Goal: Transaction & Acquisition: Download file/media

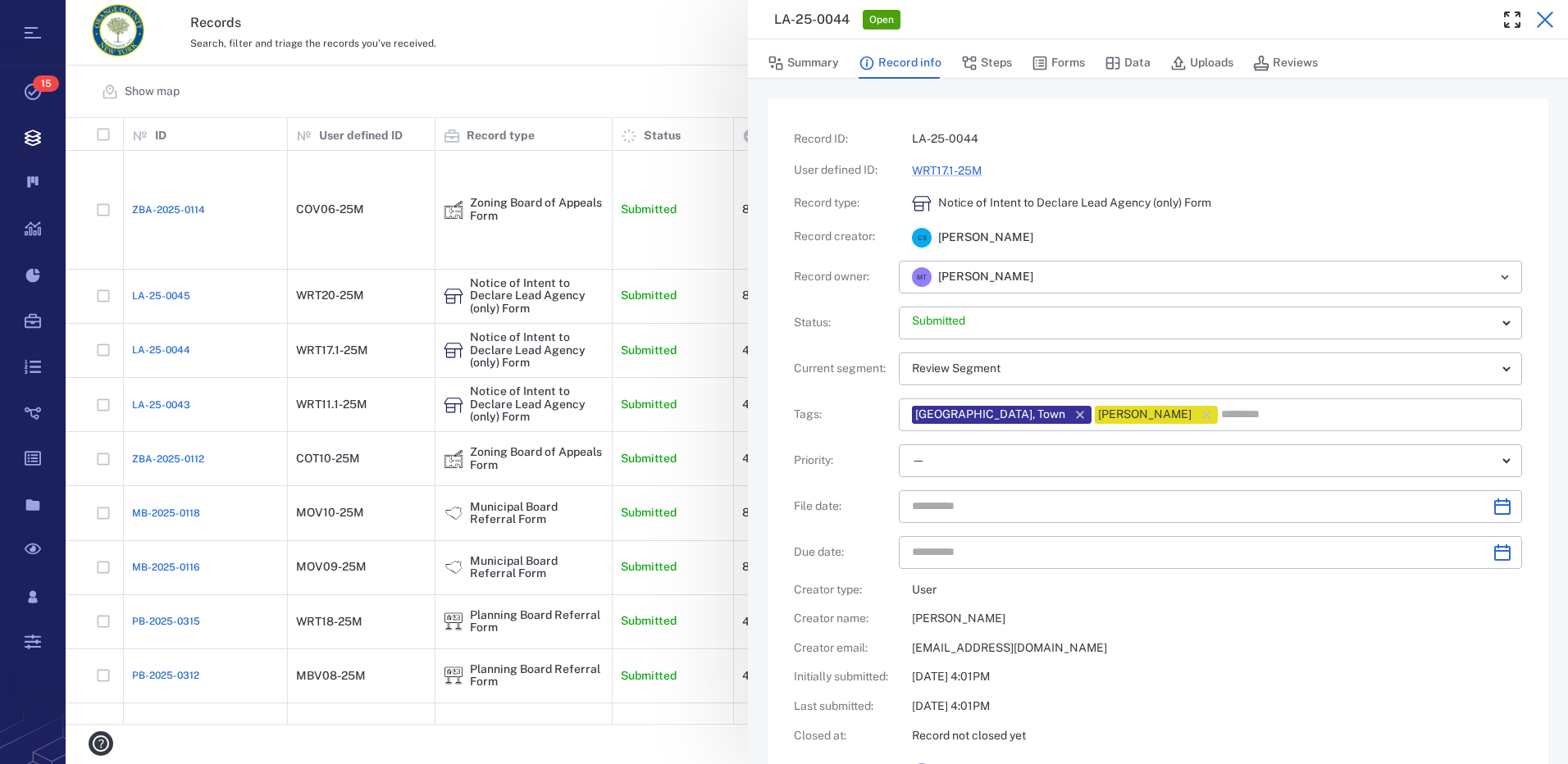
click at [1543, 21] on icon "button" at bounding box center [1545, 20] width 16 height 16
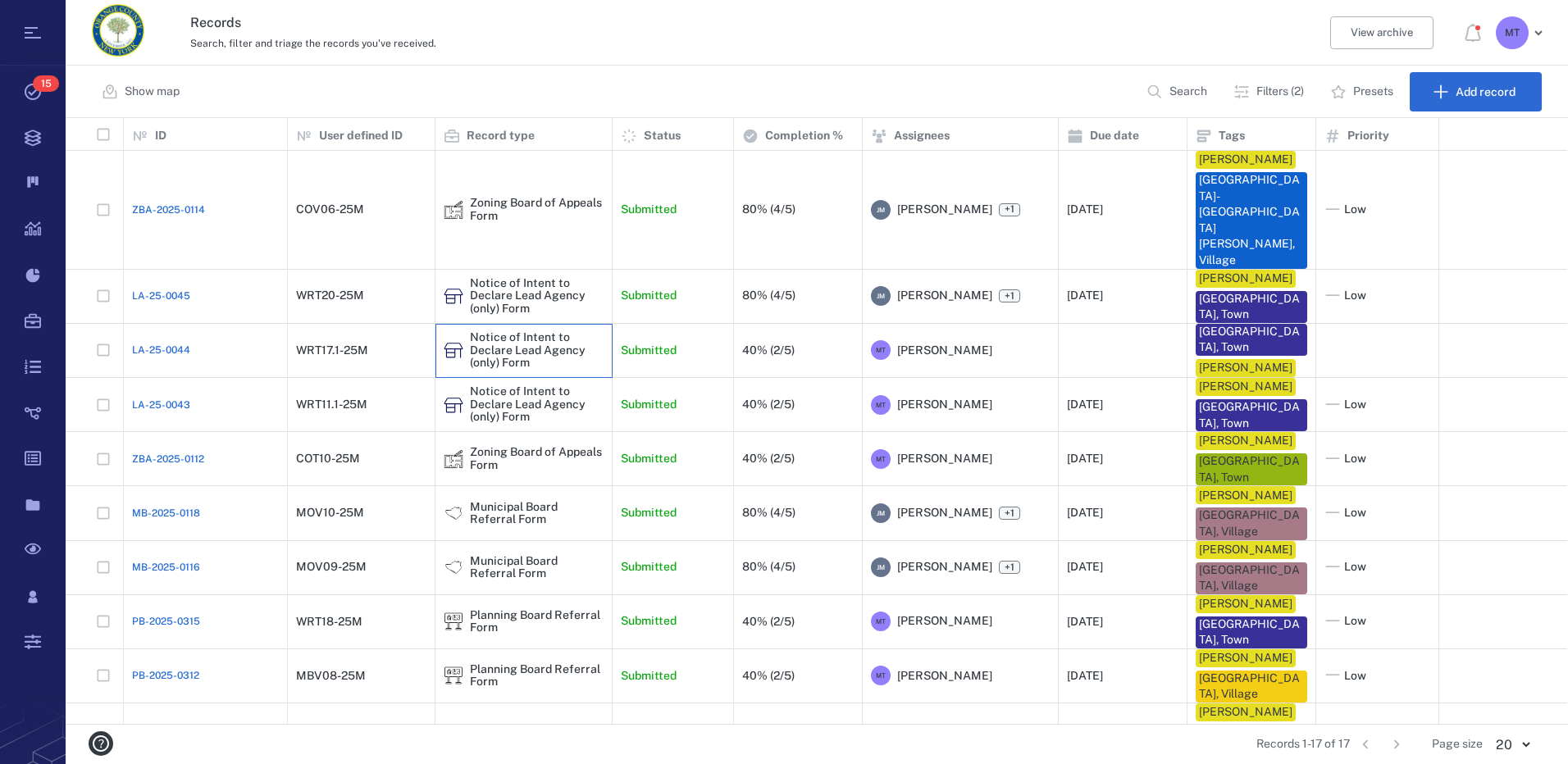
click at [490, 332] on div "Notice of Intent to Declare Lead Agency (only) Form" at bounding box center [537, 350] width 133 height 38
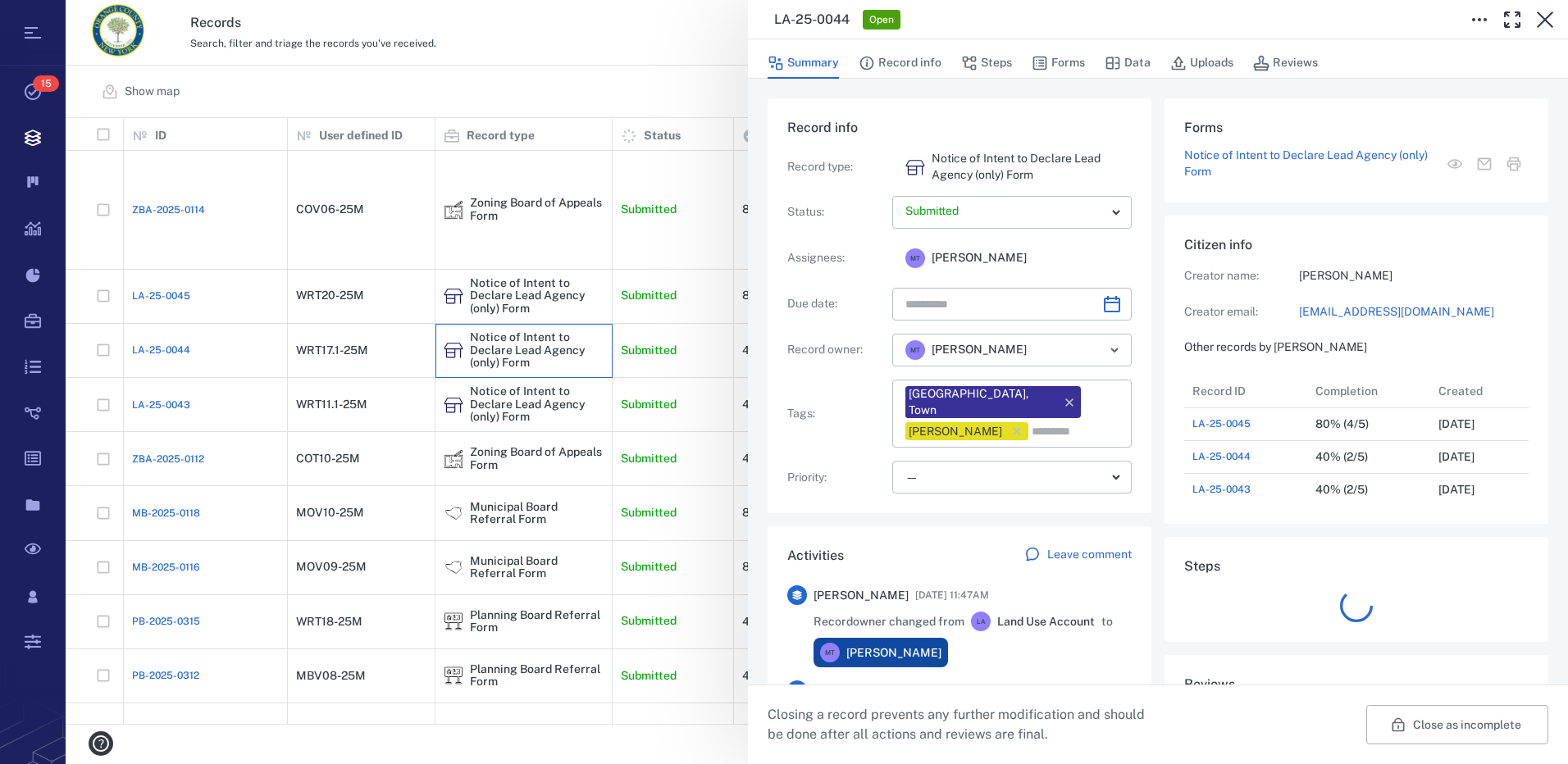
scroll to position [853, 313]
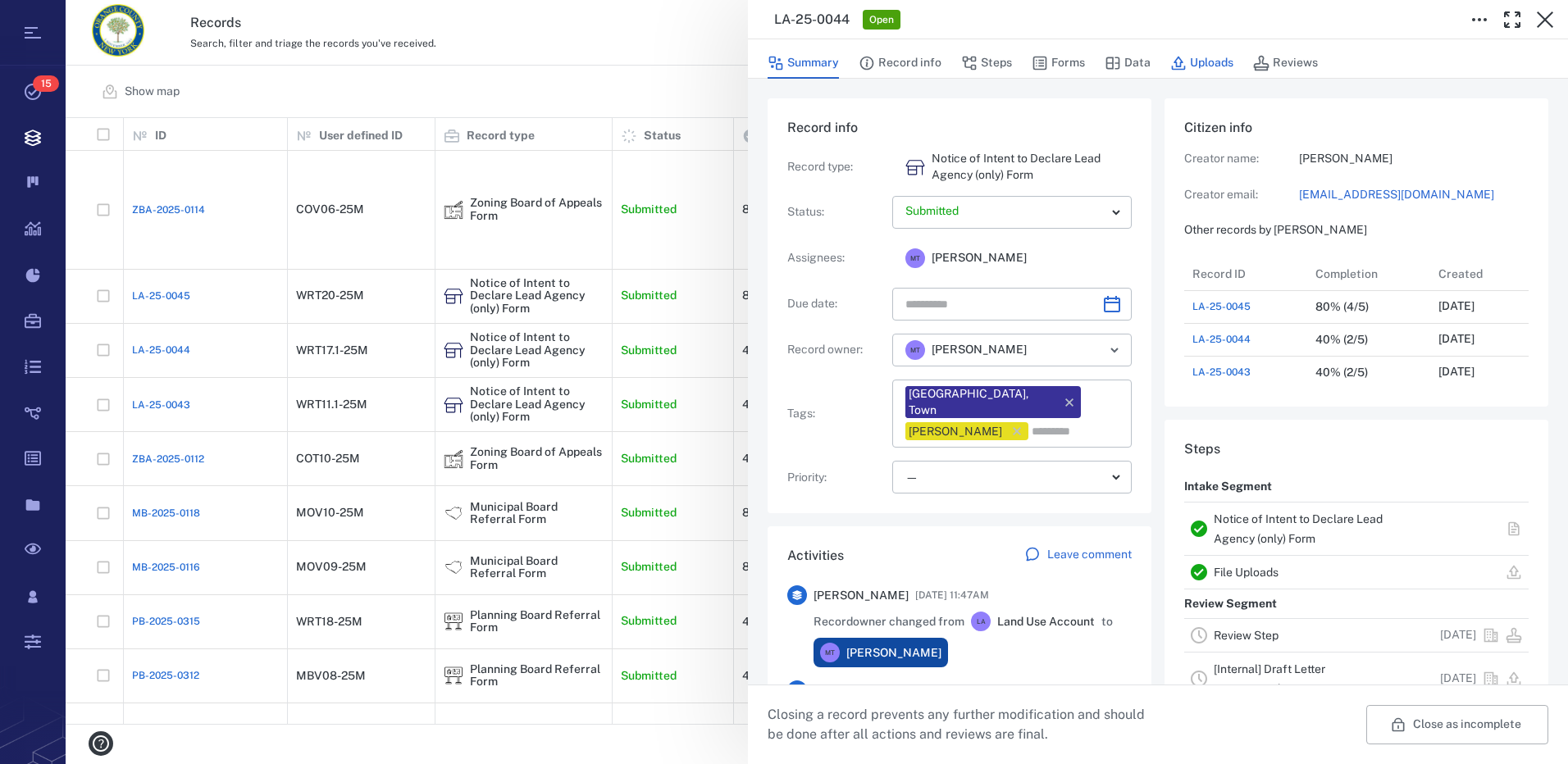
click at [1199, 62] on button "Uploads" at bounding box center [1201, 63] width 63 height 32
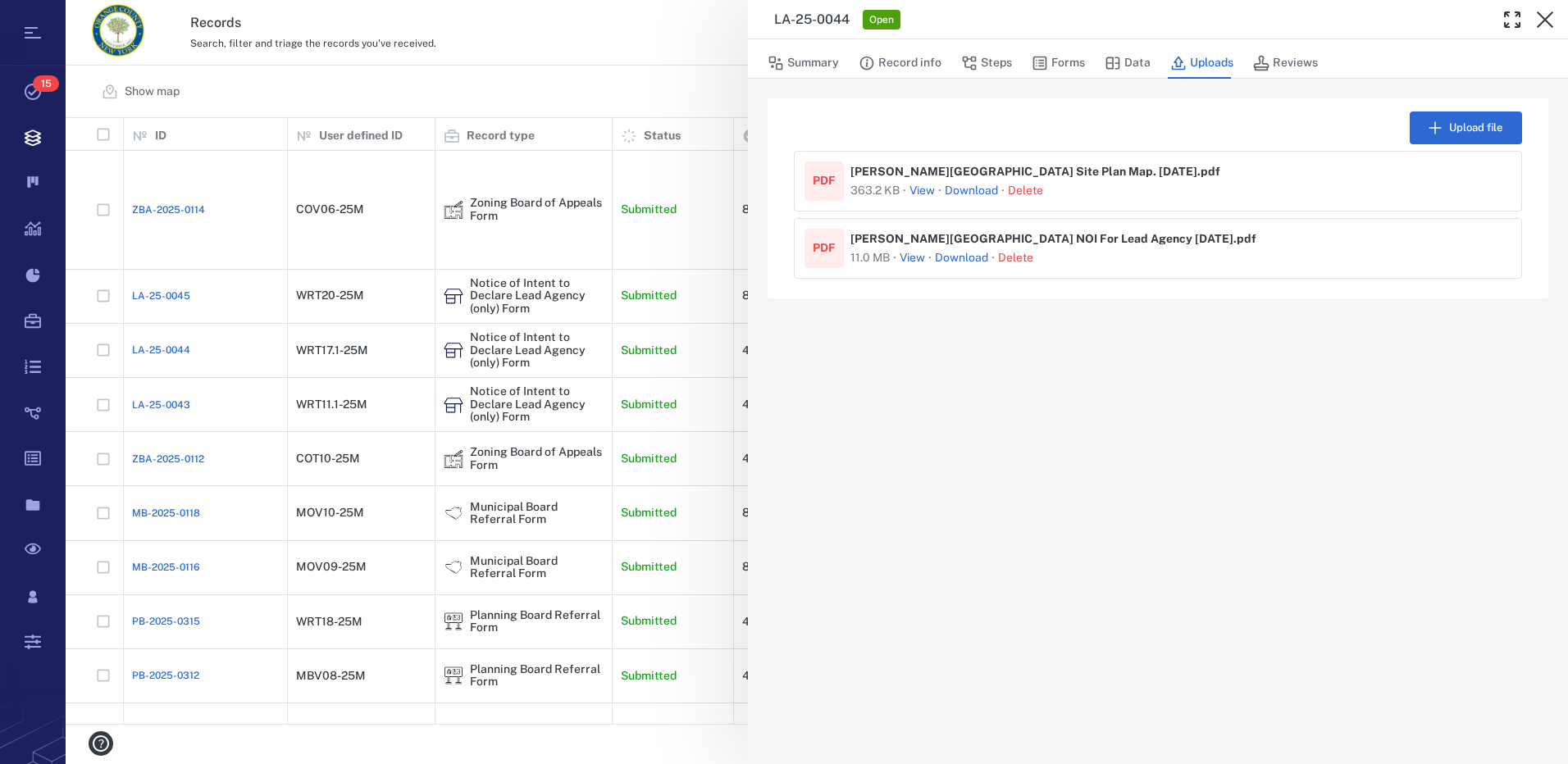
click at [946, 253] on link "Download" at bounding box center [961, 259] width 53 height 16
